Goal: Navigation & Orientation: Find specific page/section

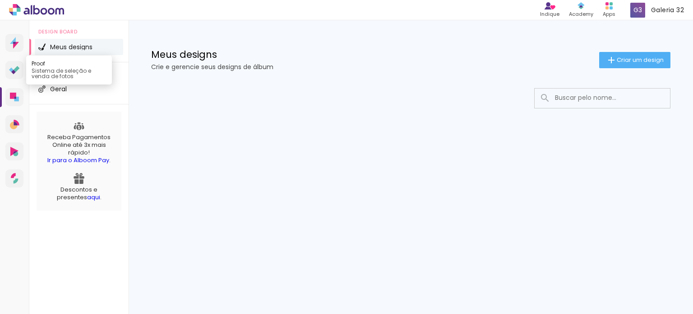
click at [15, 72] on icon at bounding box center [13, 71] width 5 height 5
